Goal: Task Accomplishment & Management: Manage account settings

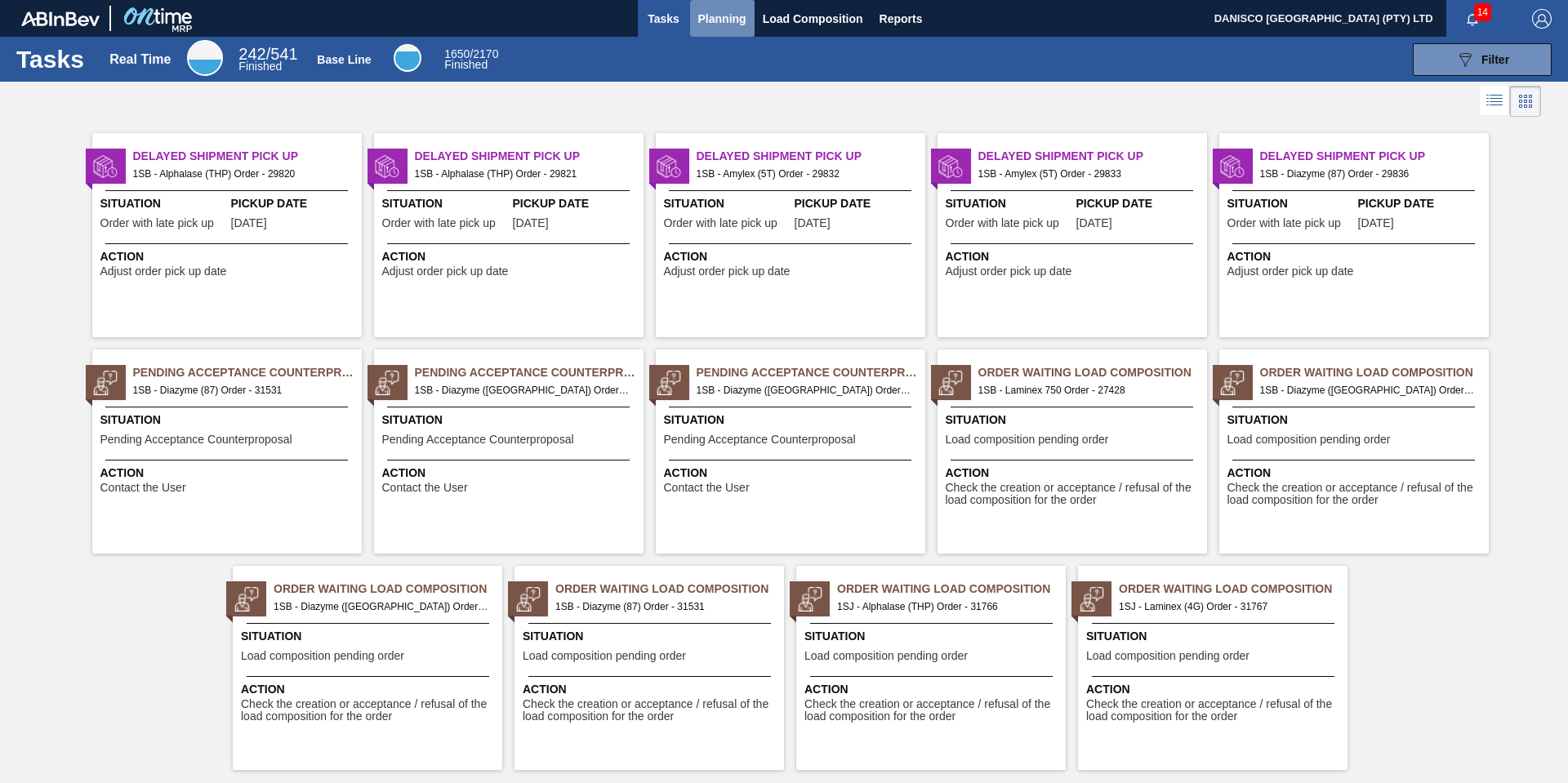
click at [711, 12] on span "Planning" at bounding box center [722, 19] width 48 height 20
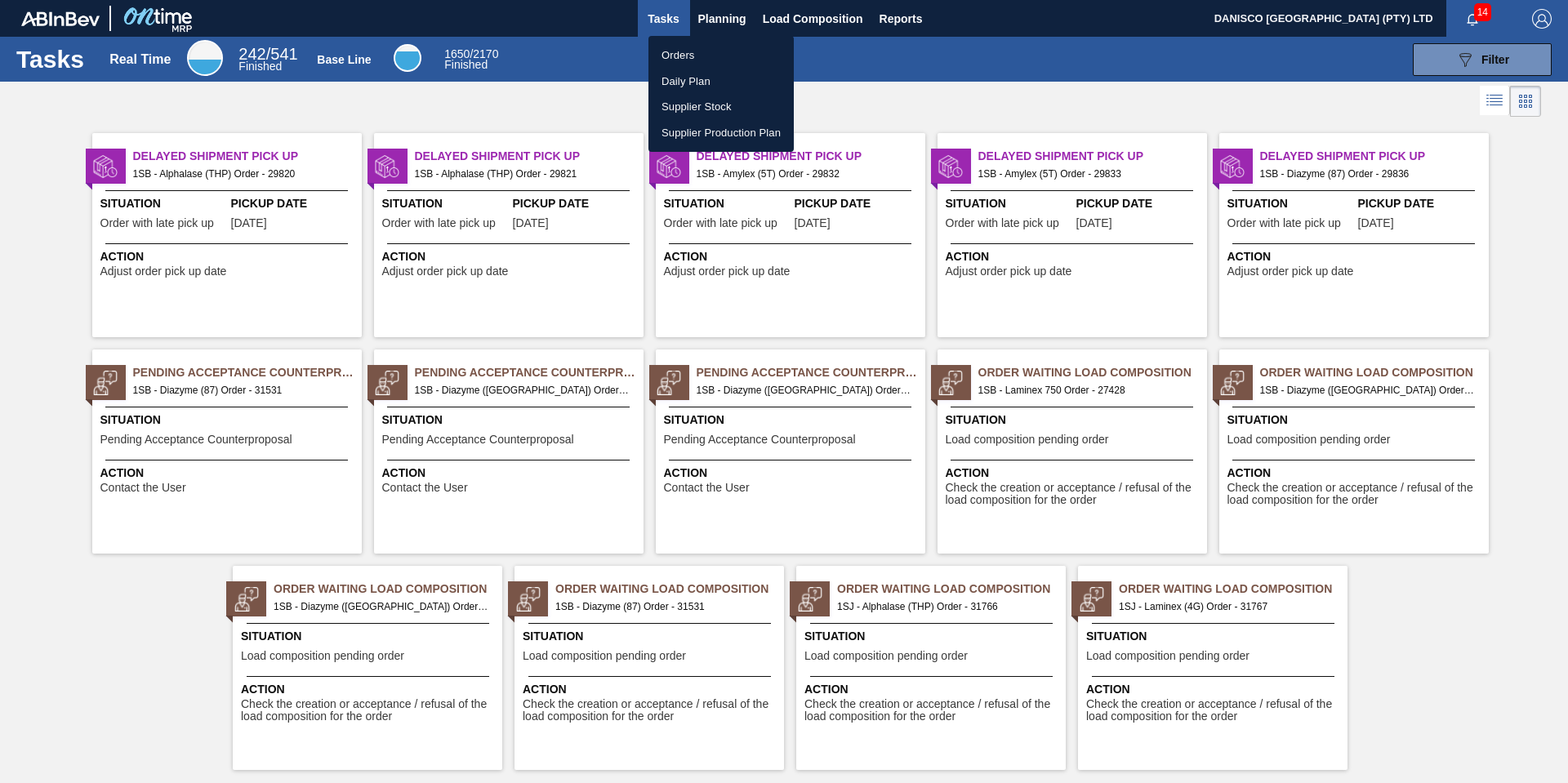
click at [677, 48] on li "Orders" at bounding box center [721, 55] width 145 height 26
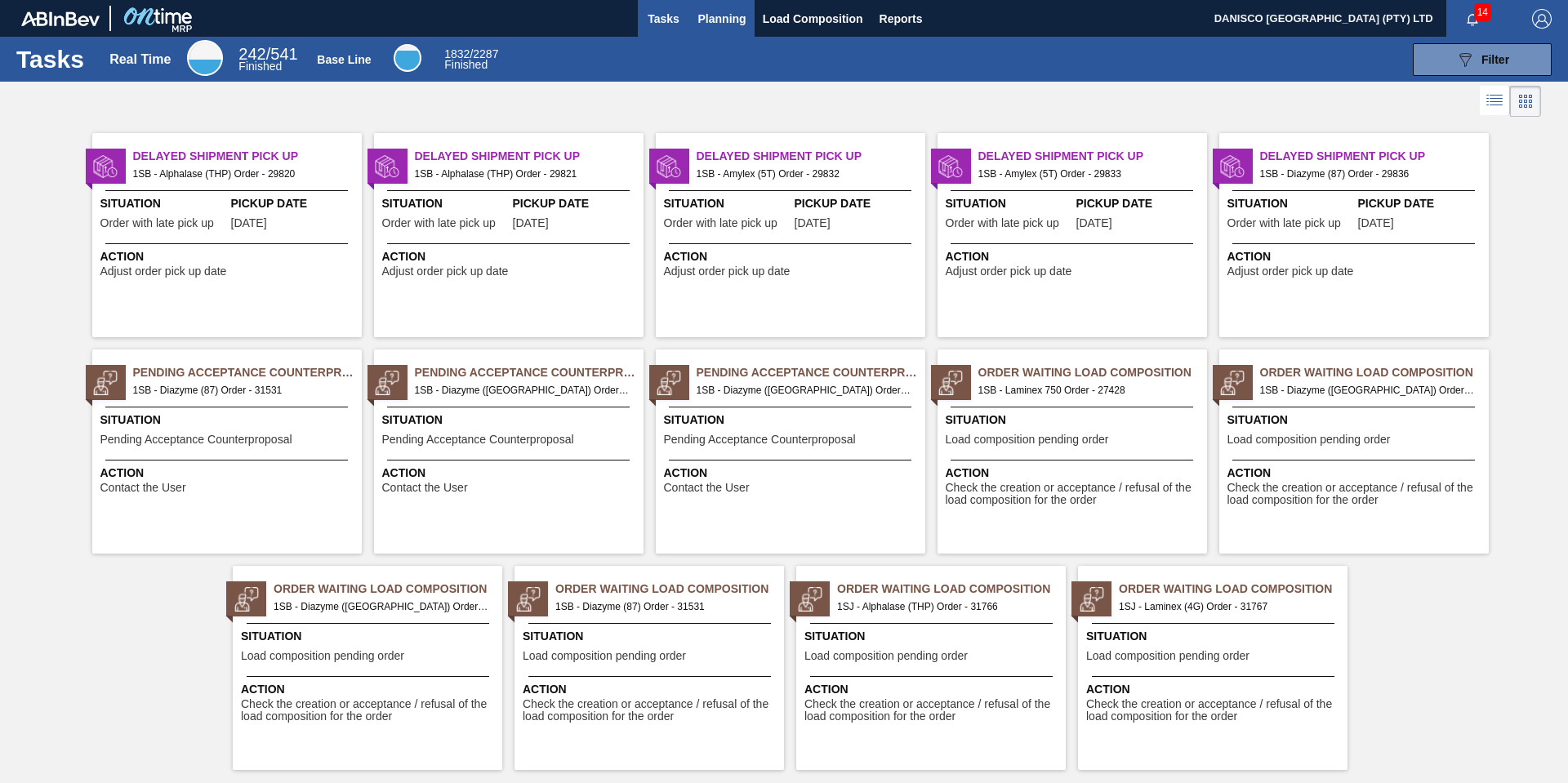
click at [705, 13] on span "Planning" at bounding box center [722, 19] width 48 height 20
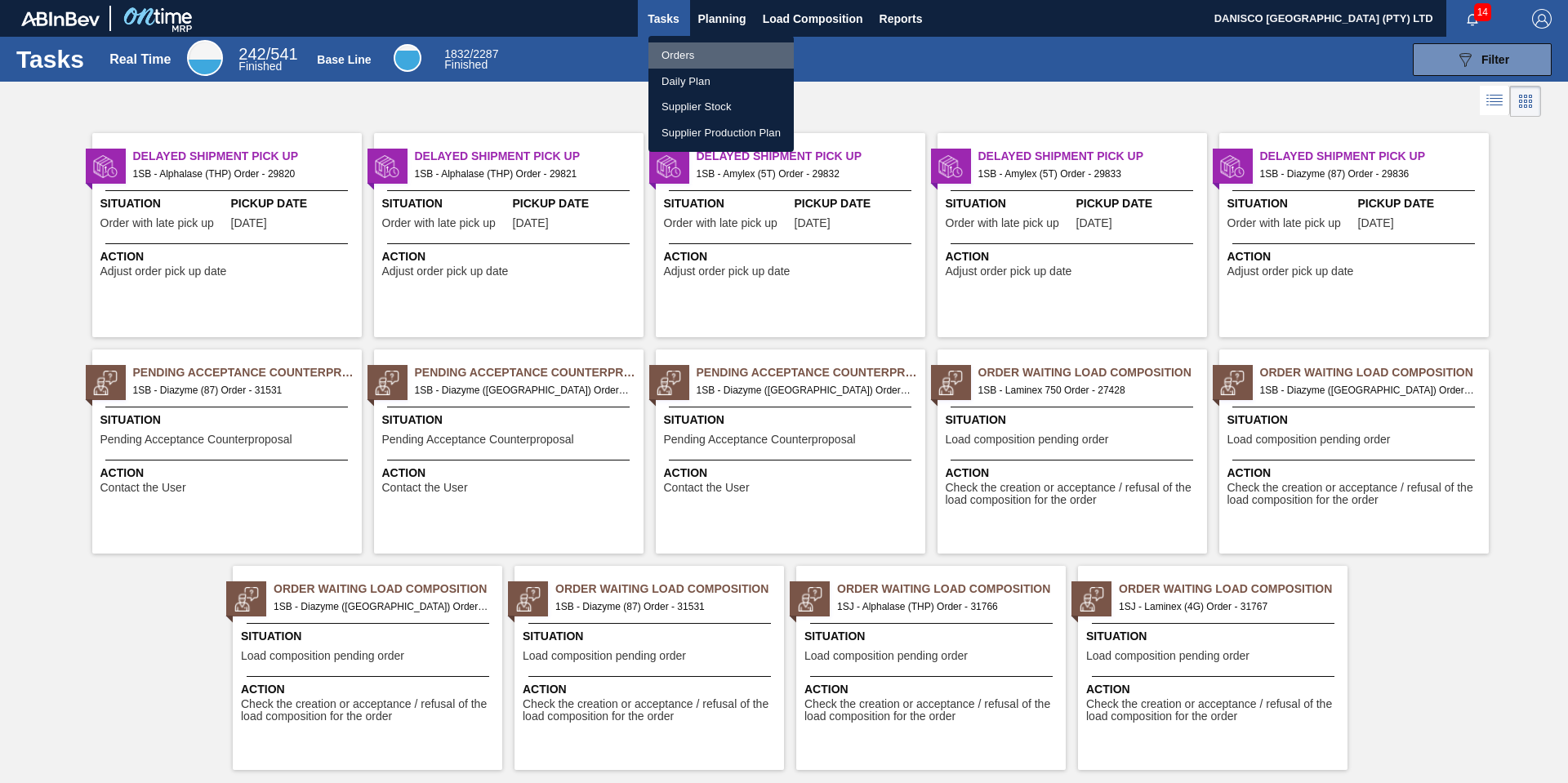
click at [685, 57] on li "Orders" at bounding box center [721, 55] width 145 height 26
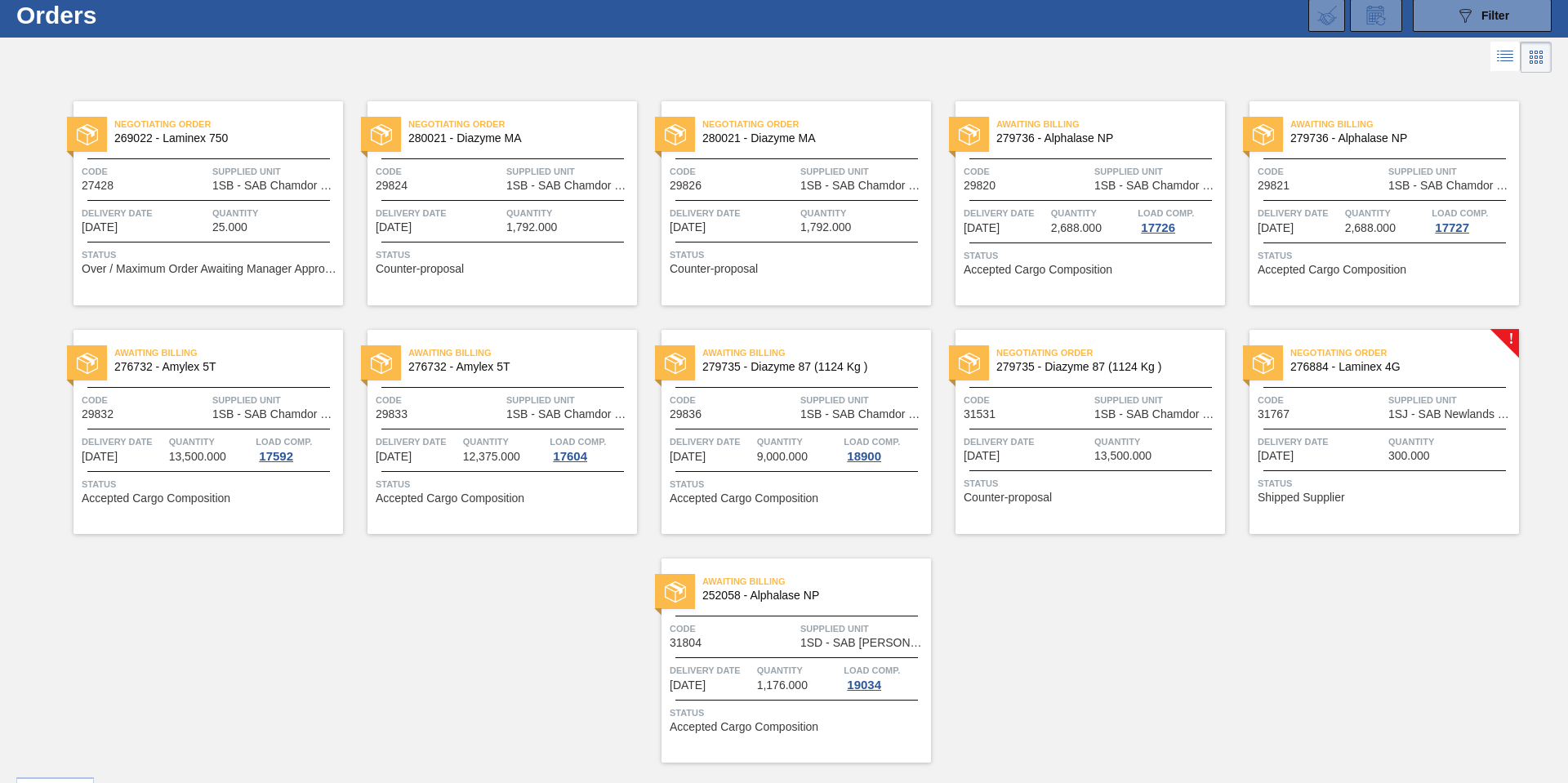
scroll to position [82, 0]
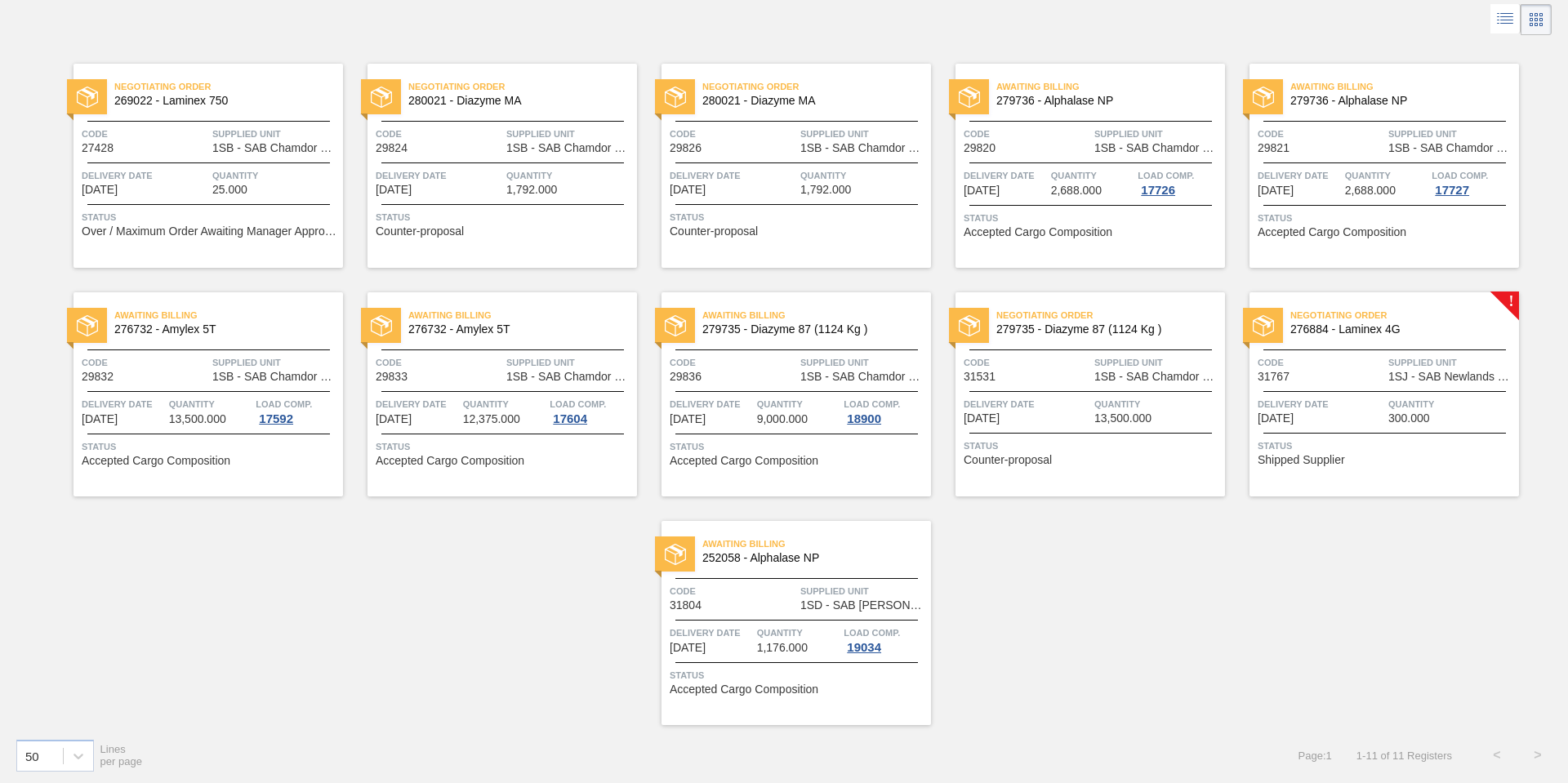
drag, startPoint x: 1279, startPoint y: 594, endPoint x: 1306, endPoint y: 443, distance: 153.4
click at [1280, 583] on div "Negotiating Order 269022 - Laminex 750 Code 27428 Supplied Unit 1SB - SAB Chamd…" at bounding box center [784, 383] width 1568 height 686
click at [1338, 392] on div at bounding box center [1384, 392] width 243 height 1
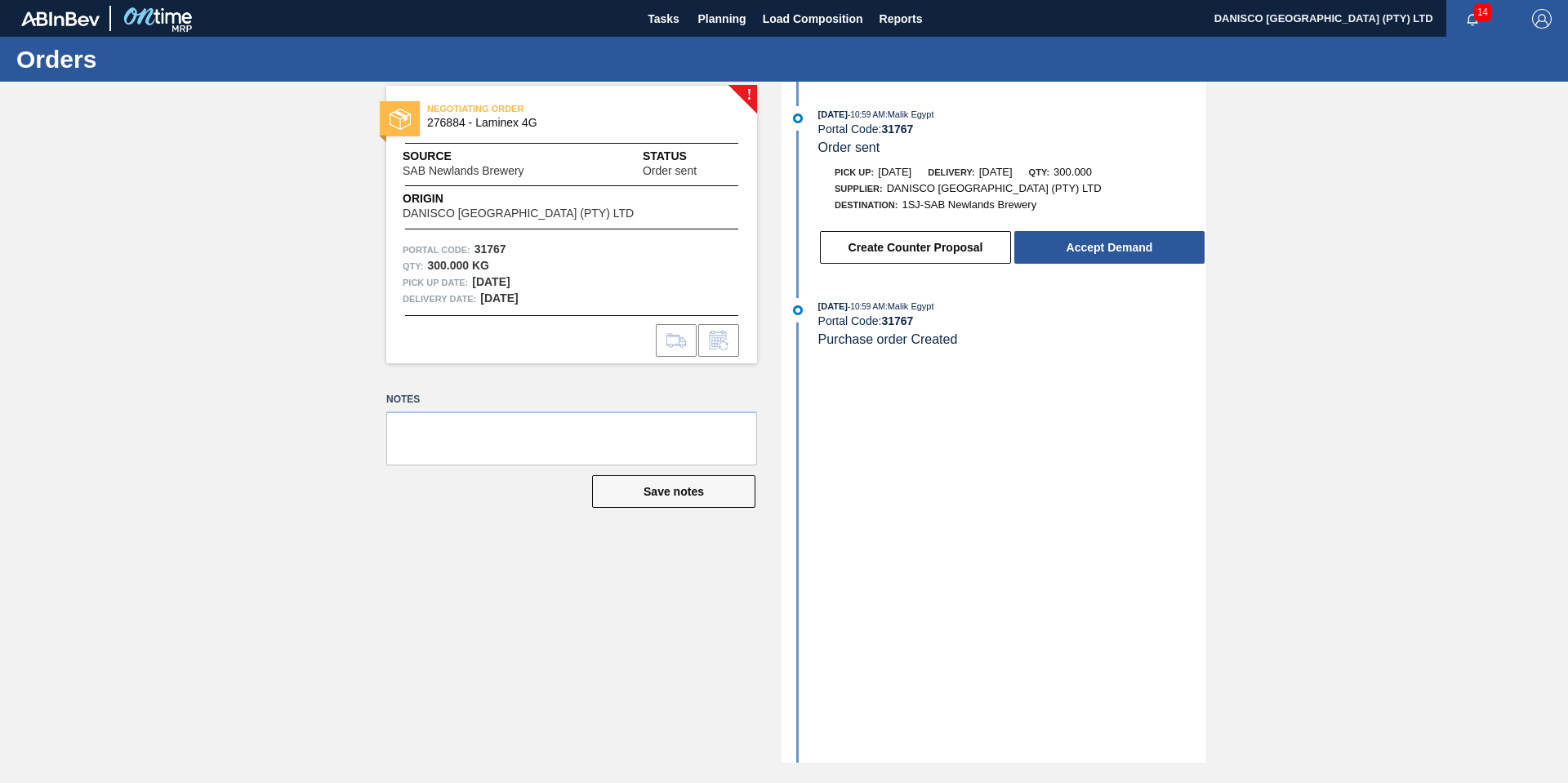
click at [361, 364] on div "! NEGOTIATING ORDER 276884 - Laminex 4G Source SAB Newlands Brewery Status Orde…" at bounding box center [784, 422] width 1568 height 681
click at [916, 250] on button "Create Counter Proposal" at bounding box center [915, 247] width 191 height 32
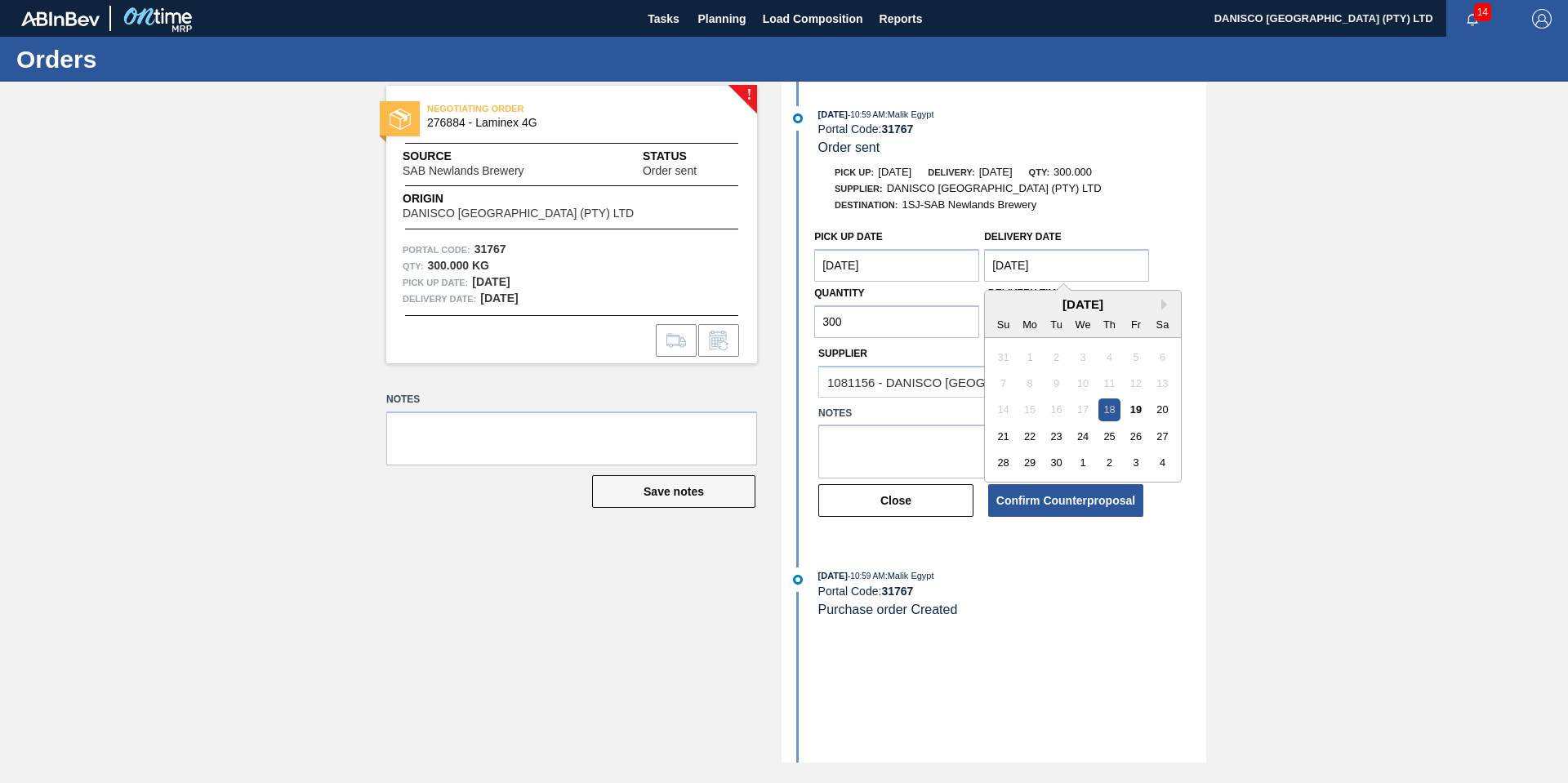
click at [1073, 264] on Date "[DATE]" at bounding box center [1066, 265] width 165 height 32
click at [1085, 437] on div "24" at bounding box center [1083, 436] width 22 height 22
type Date "[DATE]"
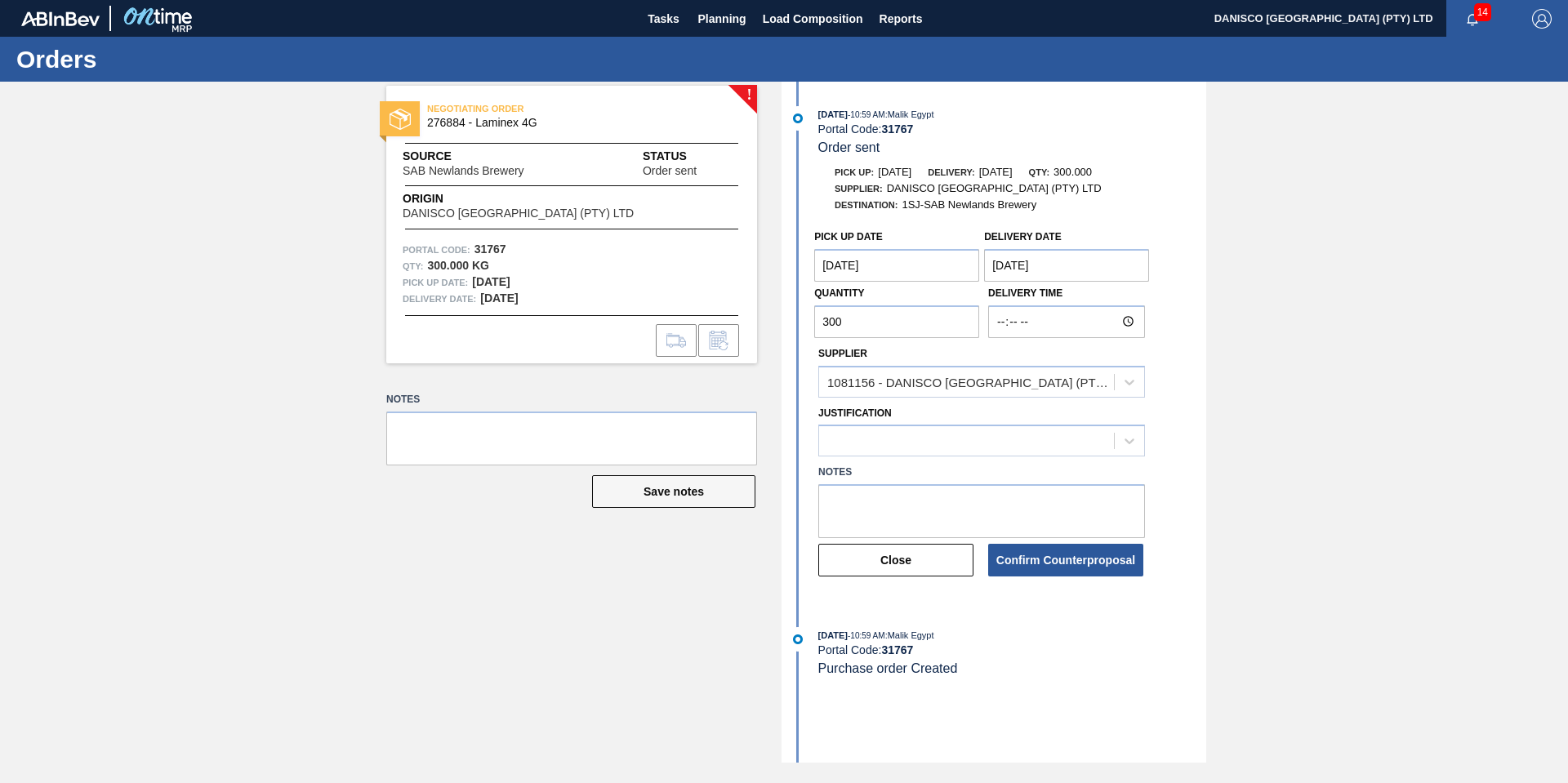
click at [940, 263] on Date "[DATE]" at bounding box center [897, 265] width 165 height 32
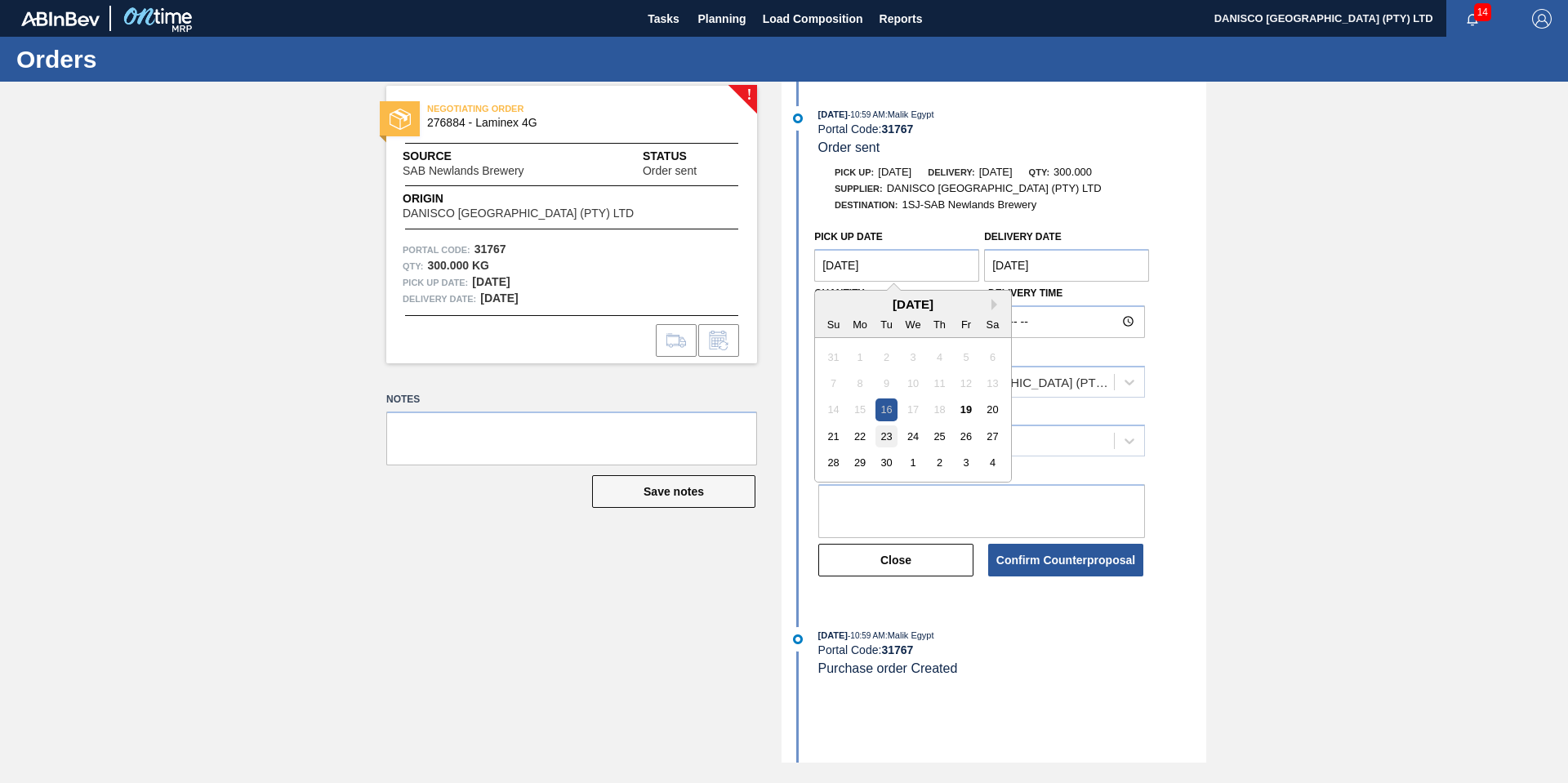
click at [892, 437] on div "23" at bounding box center [886, 436] width 22 height 22
type Date "[DATE]"
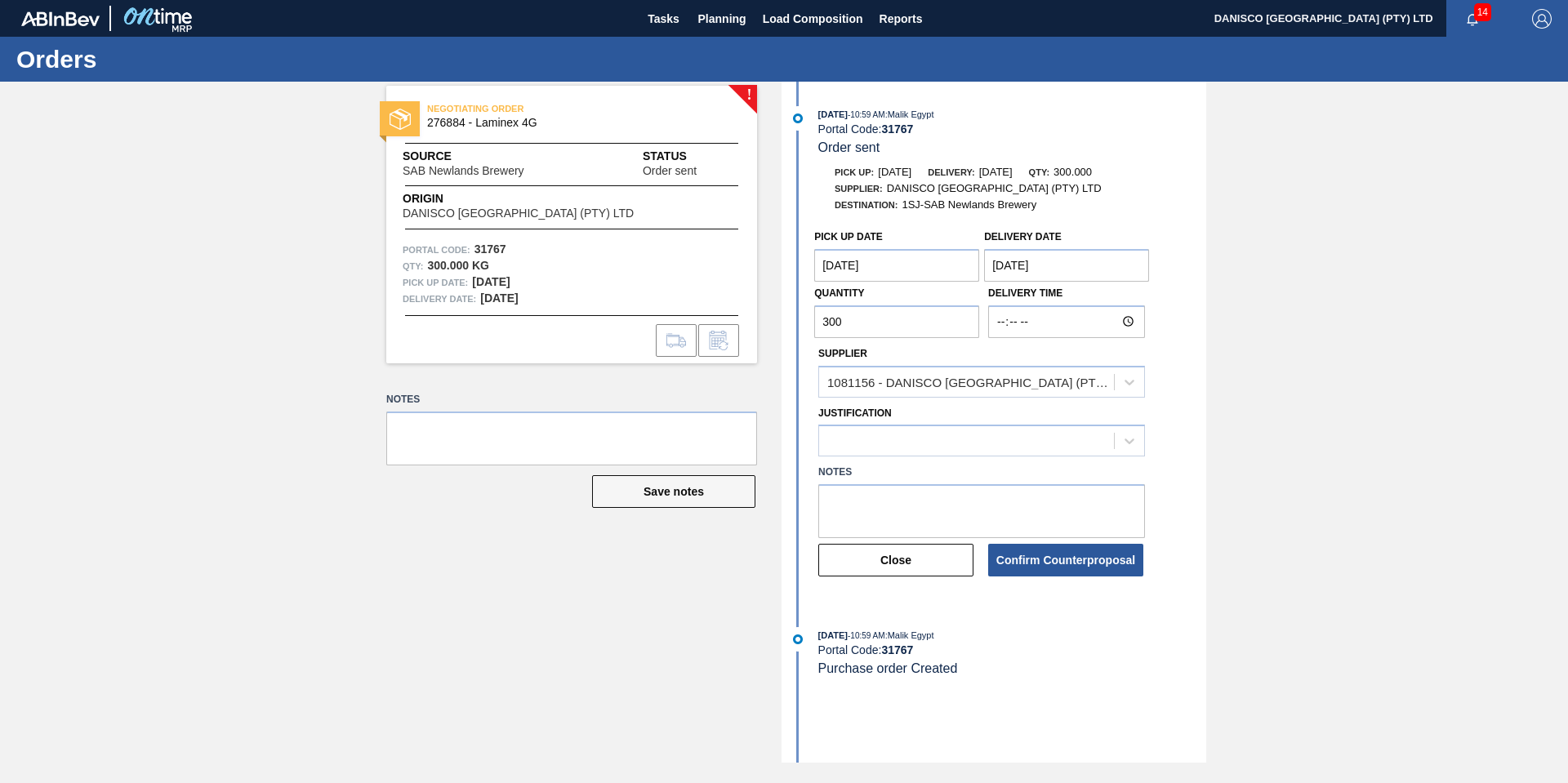
click at [1288, 401] on div "! NEGOTIATING ORDER 276884 - Laminex 4G Source SAB Newlands Brewery Status Orde…" at bounding box center [784, 422] width 1568 height 681
click at [1072, 552] on button "Confirm Counterproposal" at bounding box center [1065, 560] width 155 height 32
click at [1136, 433] on icon at bounding box center [1129, 441] width 16 height 16
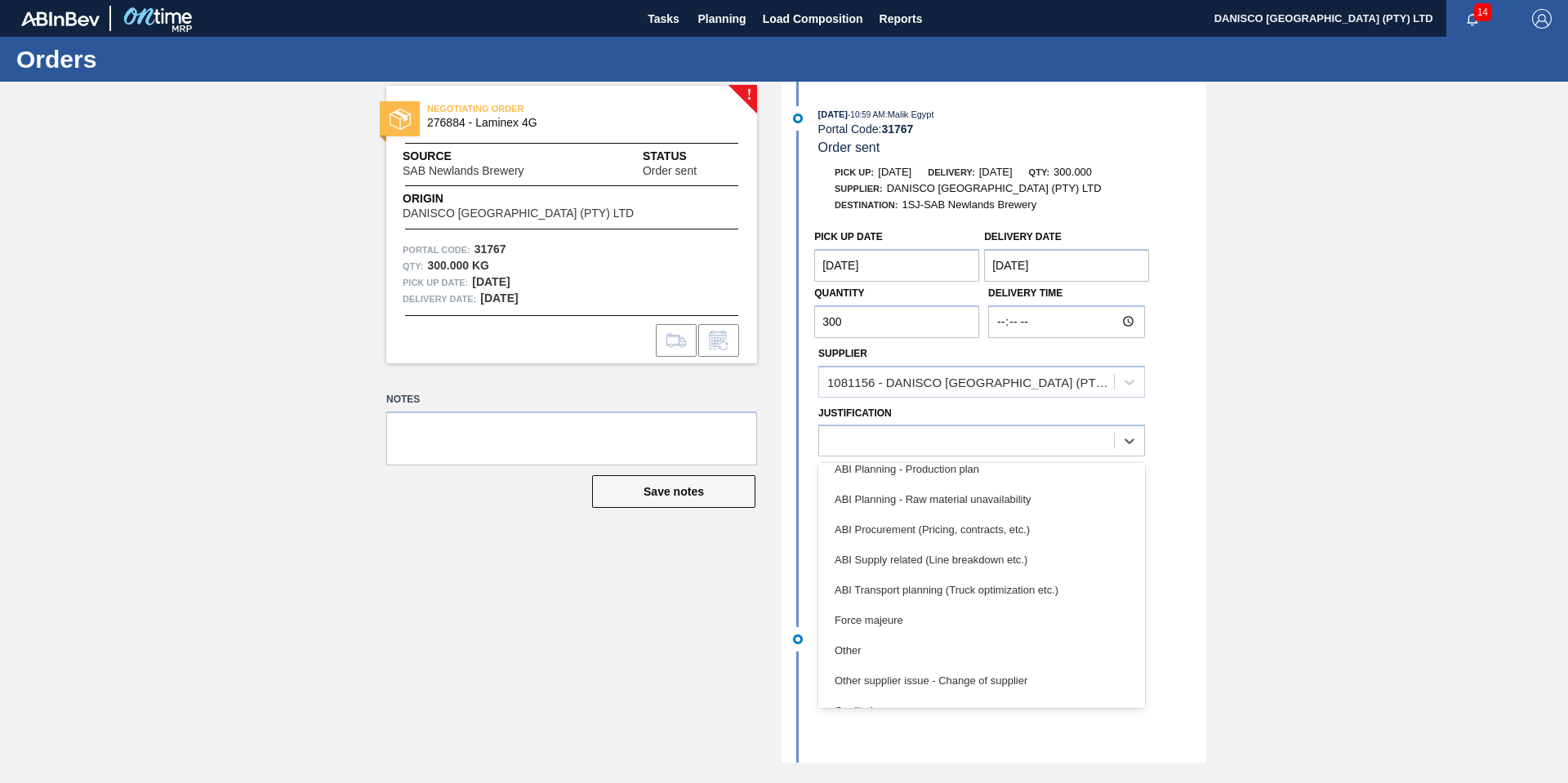
scroll to position [245, 0]
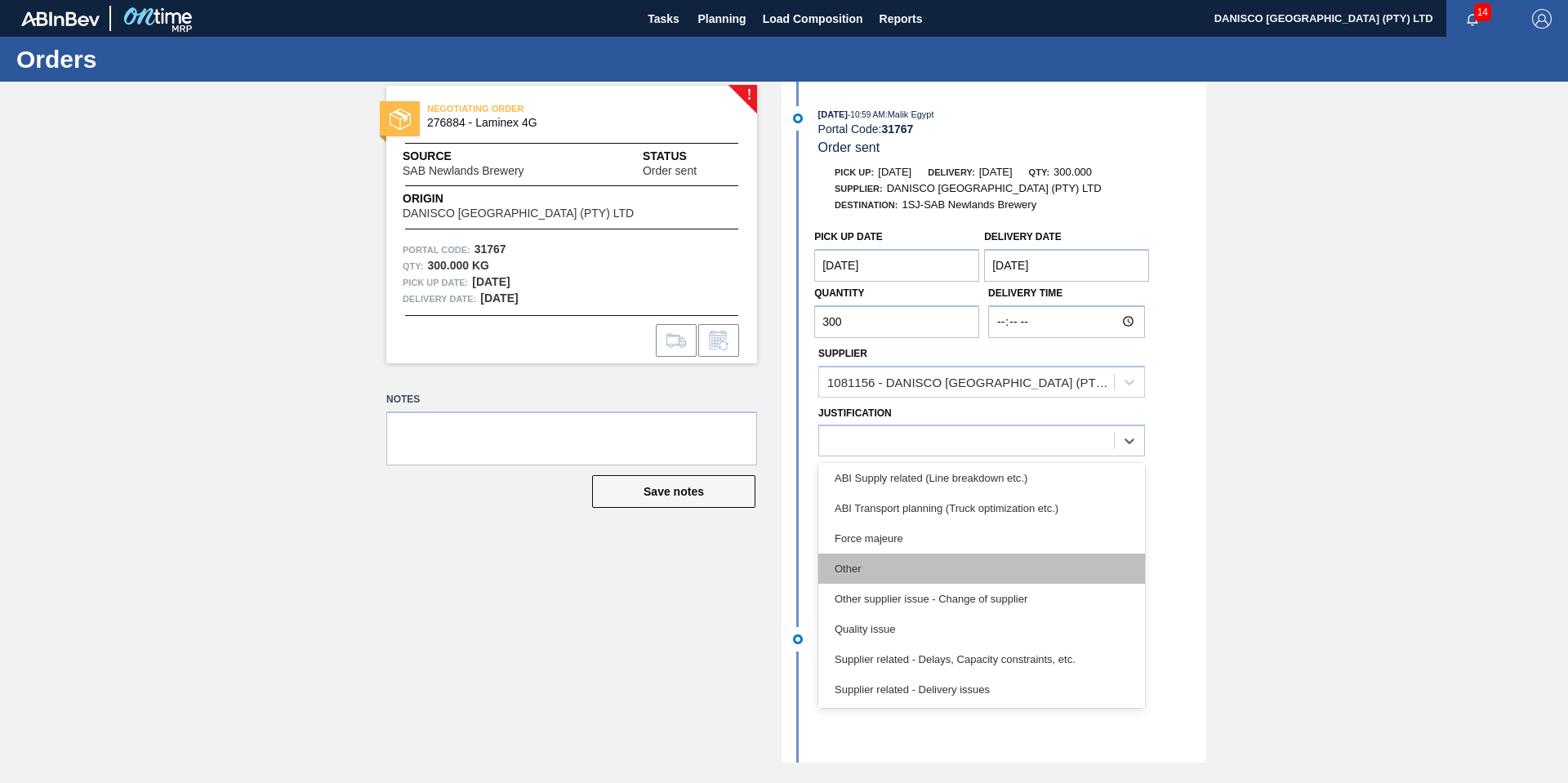
click at [960, 578] on div "Other" at bounding box center [981, 569] width 327 height 30
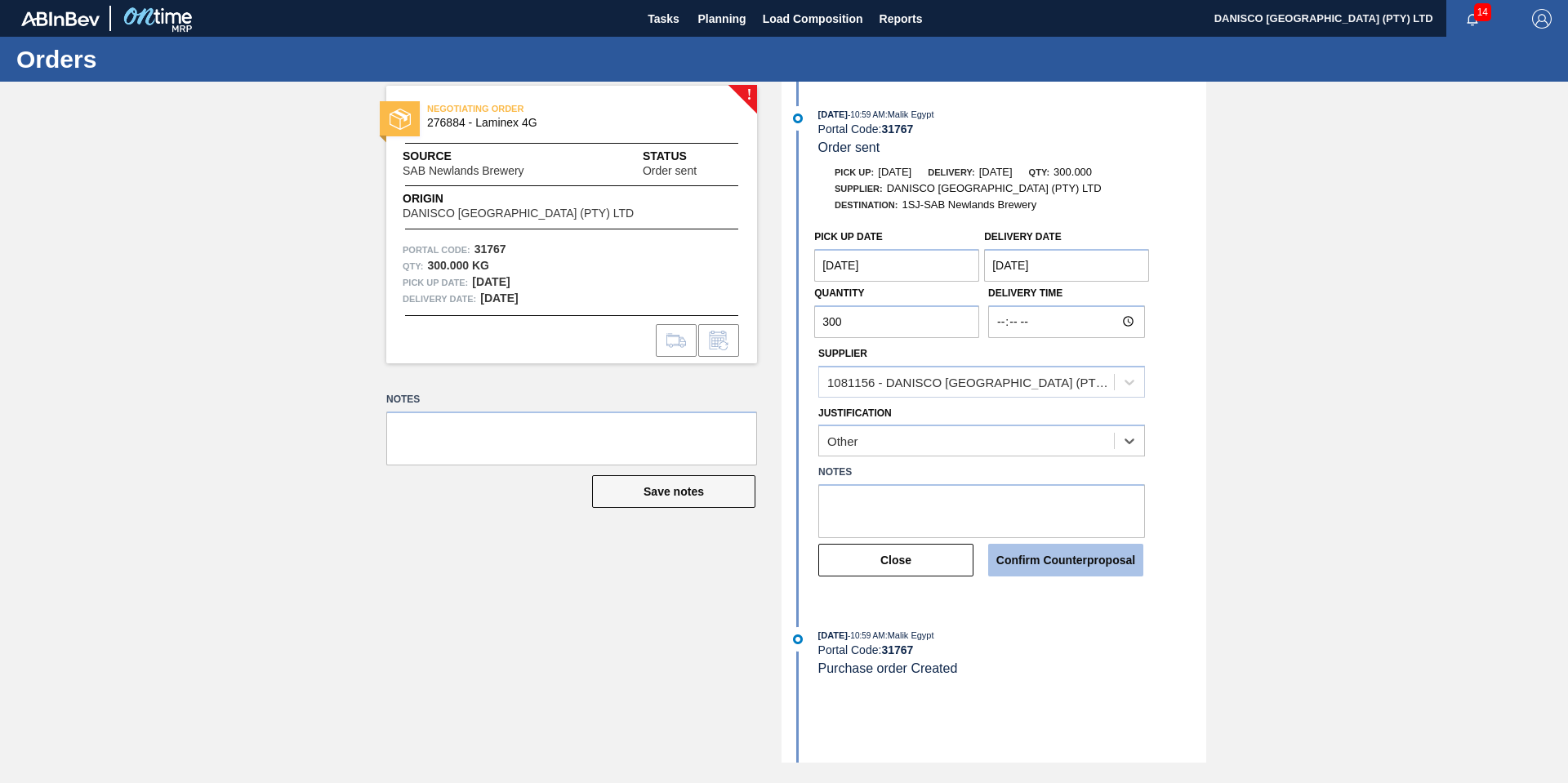
click at [1052, 566] on button "Confirm Counterproposal" at bounding box center [1065, 560] width 155 height 32
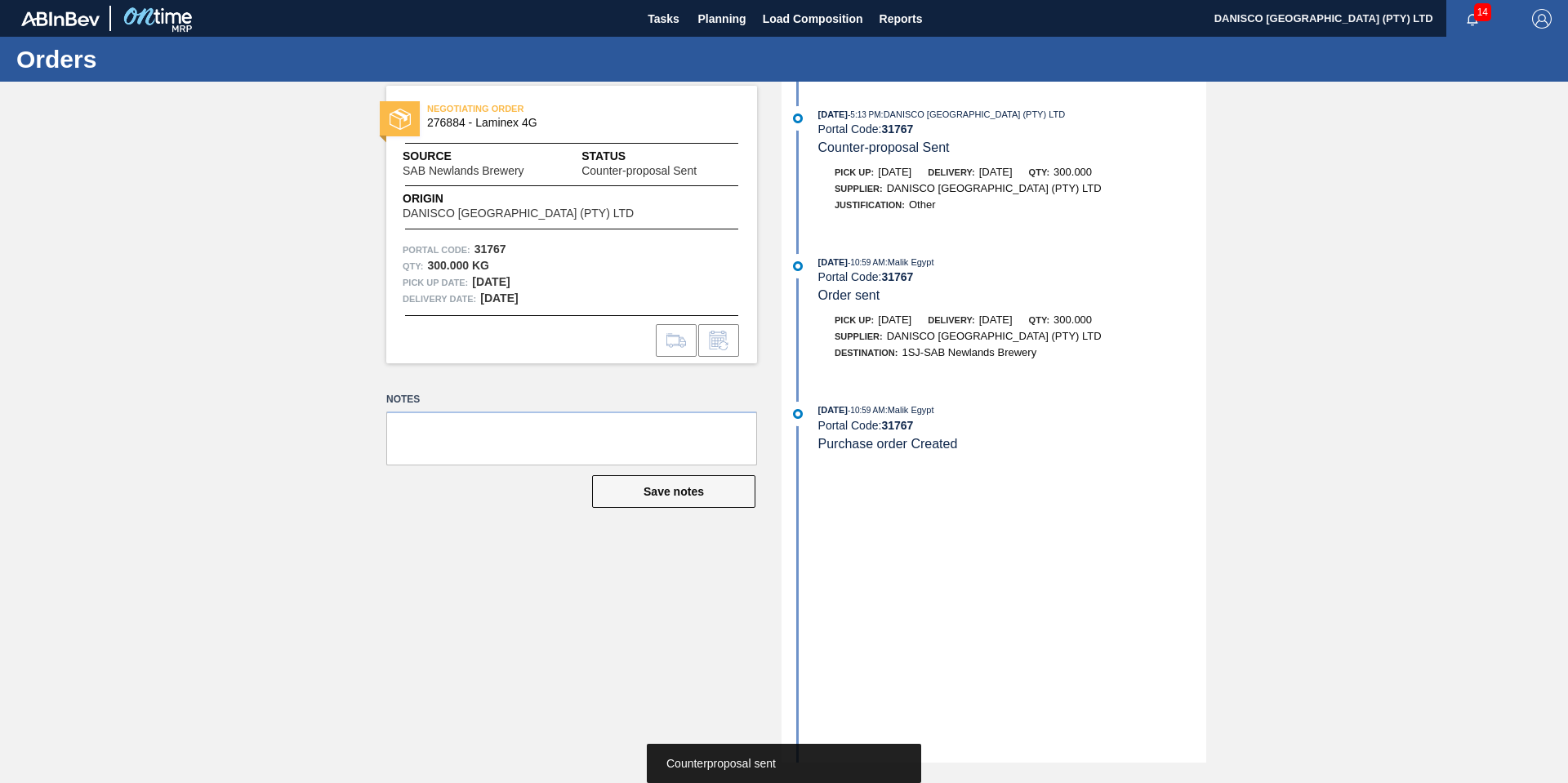
click at [322, 455] on div "NEGOTIATING ORDER 276884 - Laminex 4G Source SAB Newlands Brewery Status Counte…" at bounding box center [784, 422] width 1568 height 681
drag, startPoint x: 414, startPoint y: 572, endPoint x: 695, endPoint y: 91, distance: 557.1
click at [451, 463] on div "NEGOTIATING ORDER 276884 - Laminex 4G Source SAB Newlands Brewery Status Counte…" at bounding box center [559, 422] width 395 height 681
click at [239, 322] on div "NEGOTIATING ORDER 276884 - Laminex 4G Source SAB Newlands Brewery Status Counte…" at bounding box center [784, 422] width 1568 height 681
click at [711, 22] on span "Planning" at bounding box center [722, 19] width 48 height 20
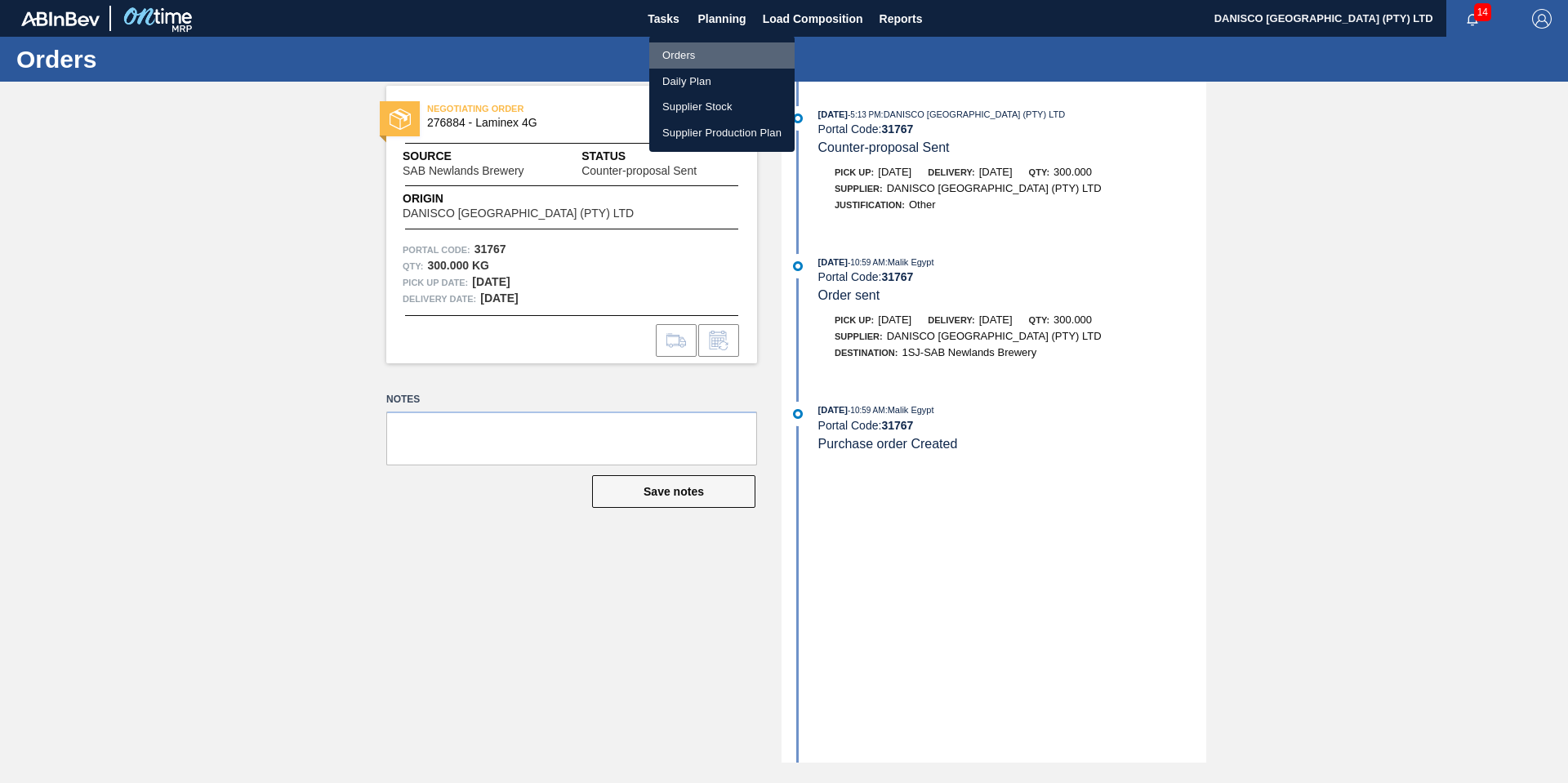
click at [699, 49] on li "Orders" at bounding box center [721, 55] width 145 height 26
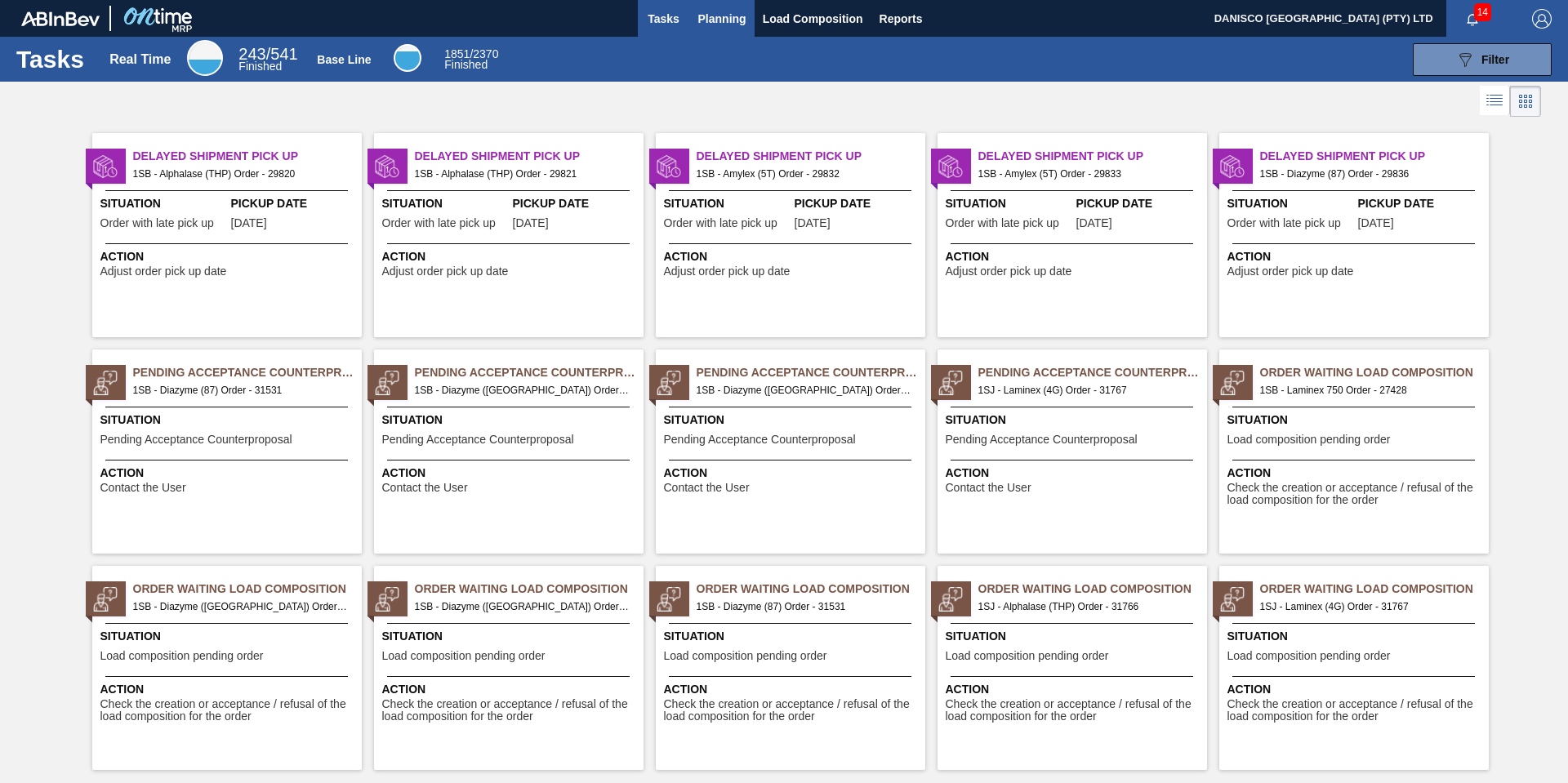
click at [721, 22] on span "Planning" at bounding box center [722, 19] width 48 height 20
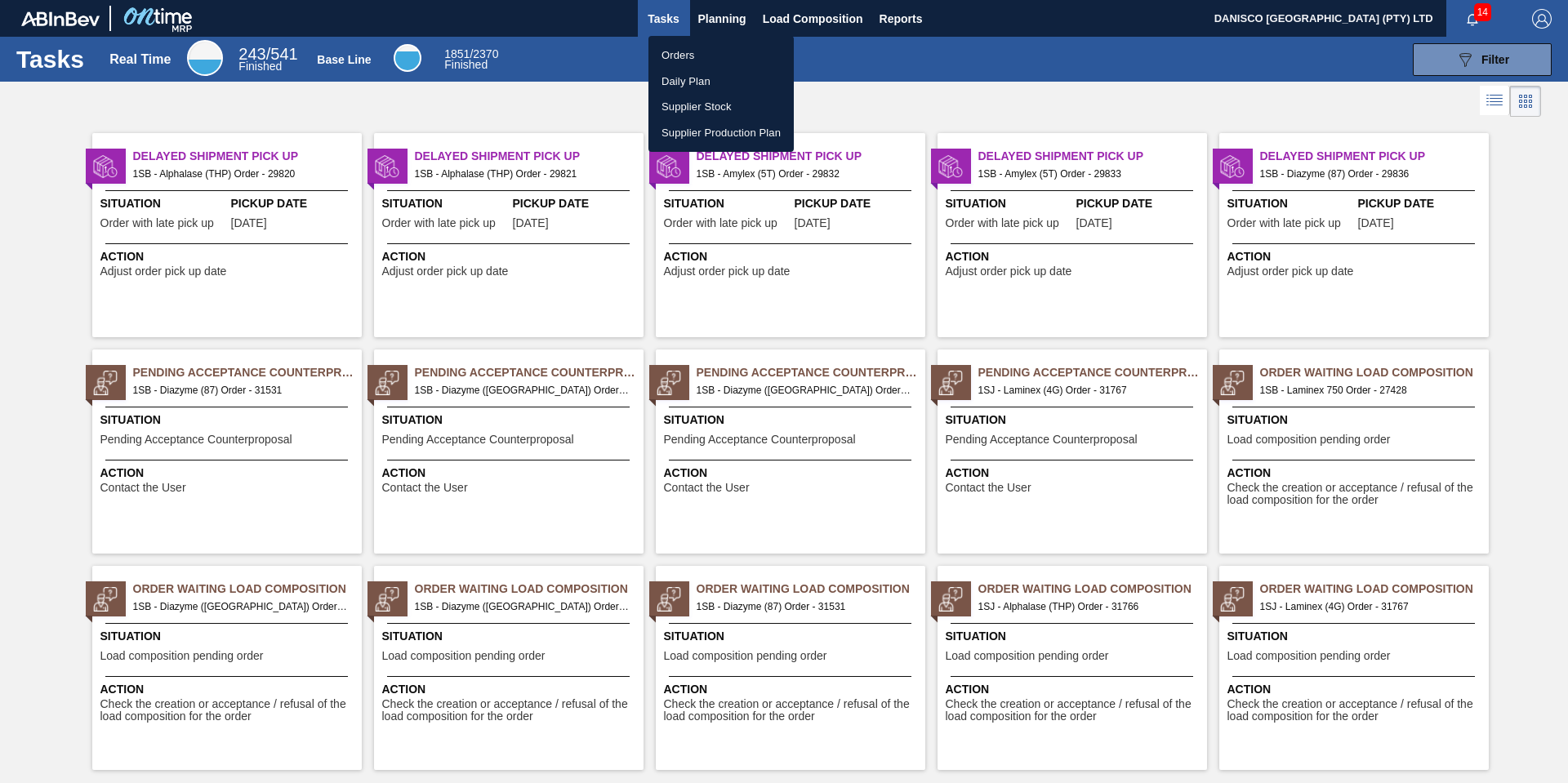
click at [696, 49] on li "Orders" at bounding box center [721, 55] width 145 height 26
